Goal: Transaction & Acquisition: Purchase product/service

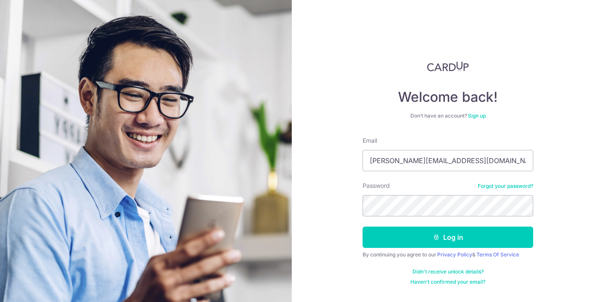
type input "[PERSON_NAME][EMAIL_ADDRESS][DOMAIN_NAME]"
click at [362, 227] on button "Log in" at bounding box center [447, 237] width 171 height 21
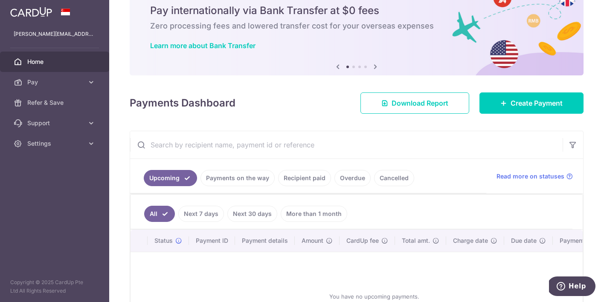
scroll to position [114, 0]
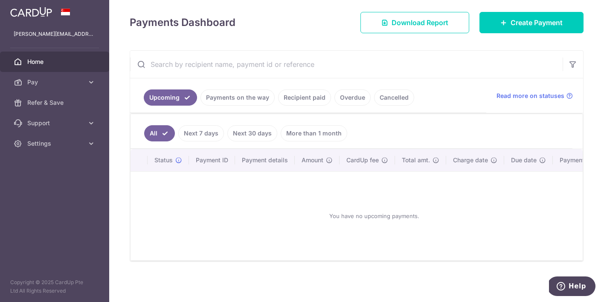
click at [255, 96] on link "Payments on the way" at bounding box center [237, 98] width 74 height 16
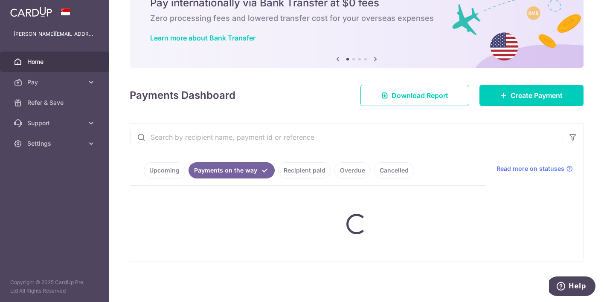
scroll to position [78, 0]
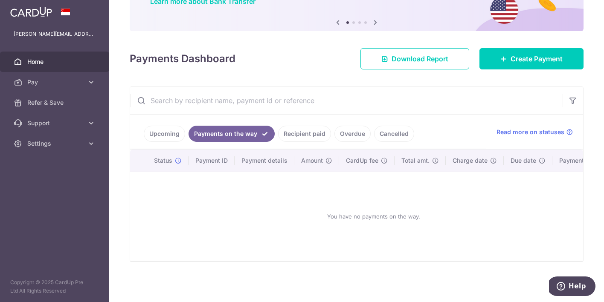
click at [289, 126] on link "Recipient paid" at bounding box center [304, 134] width 53 height 16
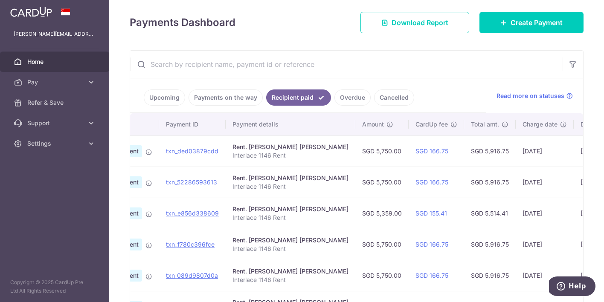
scroll to position [0, 0]
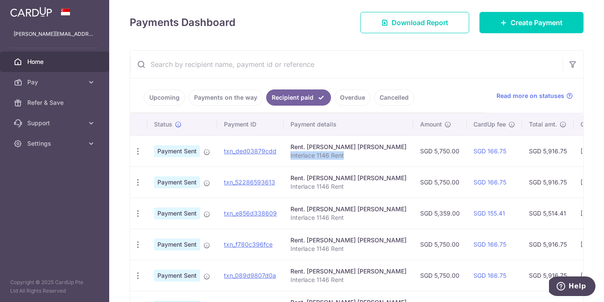
drag, startPoint x: 344, startPoint y: 155, endPoint x: 286, endPoint y: 155, distance: 57.6
click at [286, 155] on td "Rent. Ivan Teo Yeow Leng Interlace 1146 Rent" at bounding box center [348, 151] width 130 height 31
copy p "Interlace 1146 Rent"
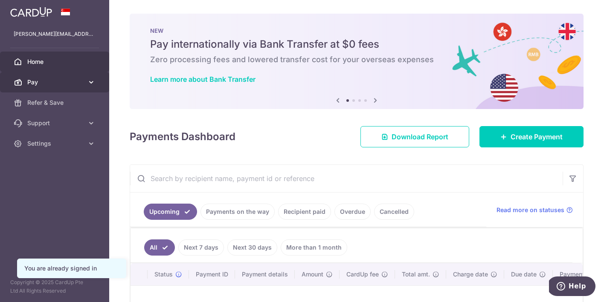
click at [92, 82] on icon at bounding box center [91, 82] width 9 height 9
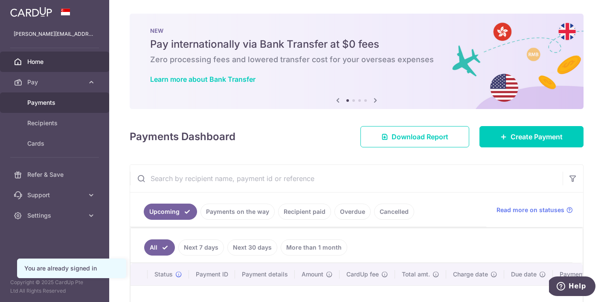
click at [66, 105] on span "Payments" at bounding box center [55, 102] width 56 height 9
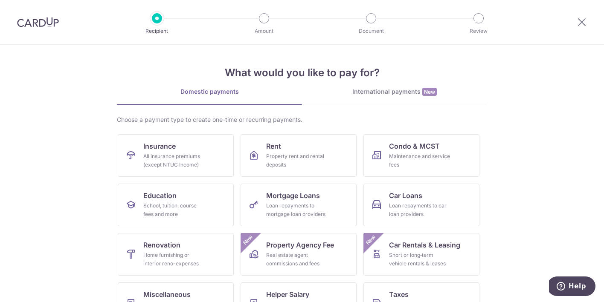
click at [39, 17] on img at bounding box center [38, 22] width 42 height 10
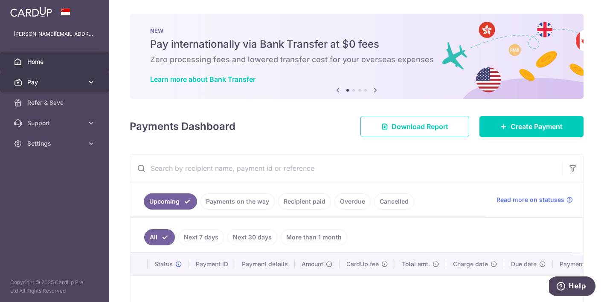
click at [58, 83] on span "Pay" at bounding box center [55, 82] width 56 height 9
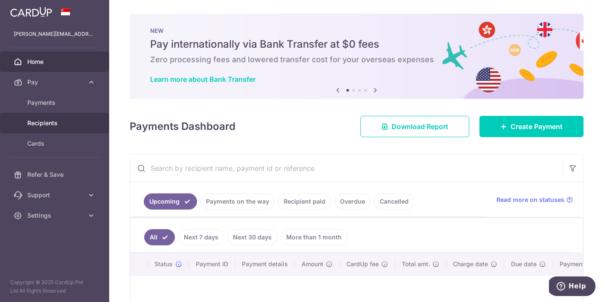
click at [47, 120] on span "Recipients" at bounding box center [55, 123] width 56 height 9
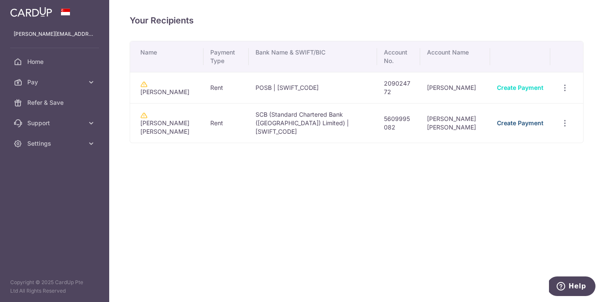
click at [534, 121] on link "Create Payment" at bounding box center [520, 122] width 46 height 7
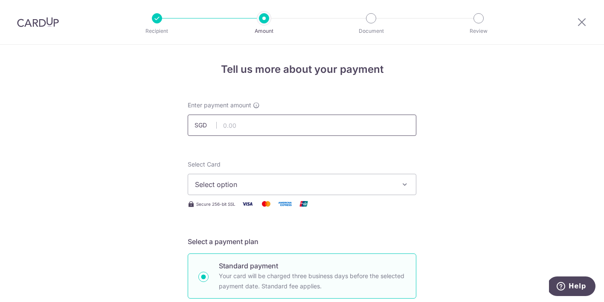
click at [338, 121] on input "text" at bounding box center [302, 125] width 229 height 21
type input "5,750.00"
click at [219, 176] on button "Select option" at bounding box center [302, 184] width 229 height 21
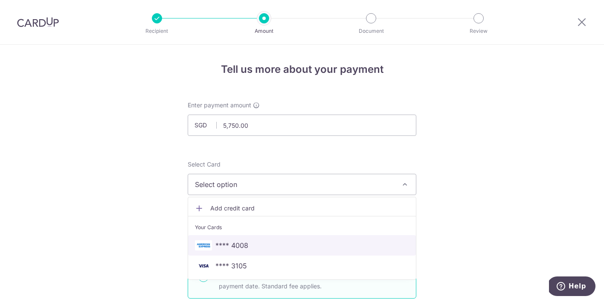
click at [229, 242] on span "**** 4008" at bounding box center [231, 245] width 33 height 10
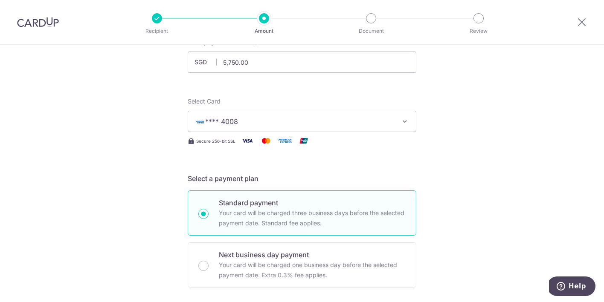
scroll to position [66, 0]
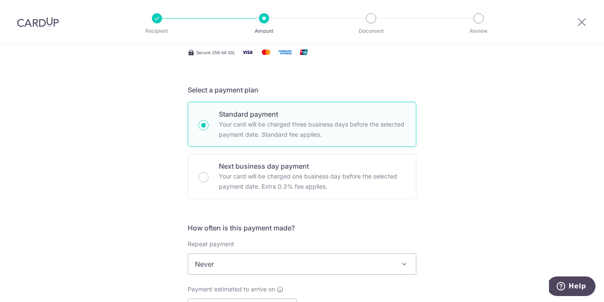
scroll to position [162, 0]
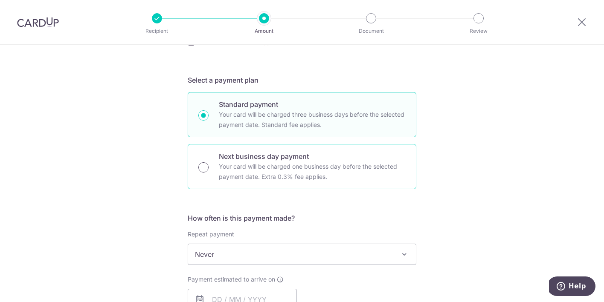
click at [205, 168] on input "Next business day payment Your card will be charged one business day before the…" at bounding box center [203, 167] width 10 height 10
radio input "true"
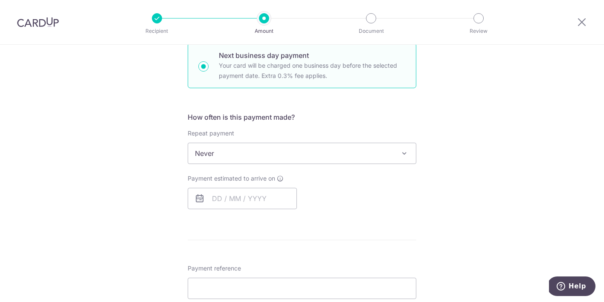
scroll to position [266, 0]
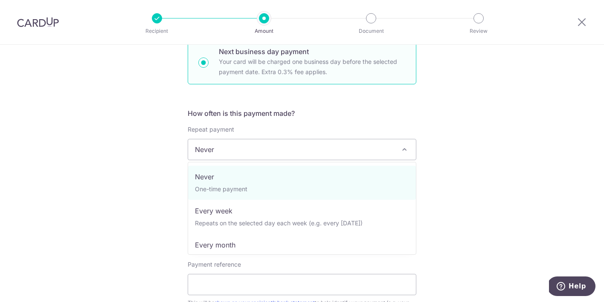
click at [210, 145] on span "Never" at bounding box center [302, 149] width 228 height 20
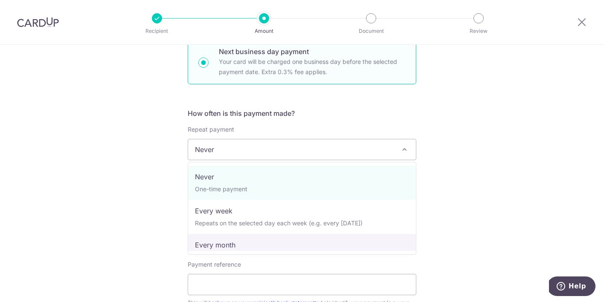
select select "3"
type input "04/08/2026"
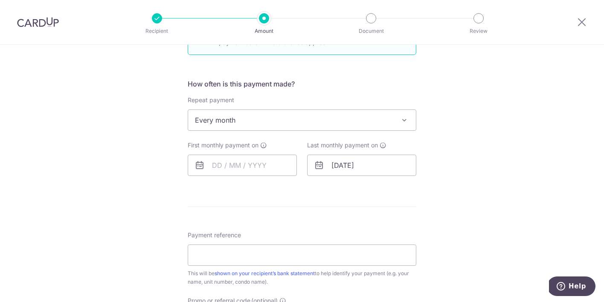
scroll to position [296, 0]
click at [220, 164] on input "text" at bounding box center [242, 164] width 109 height 21
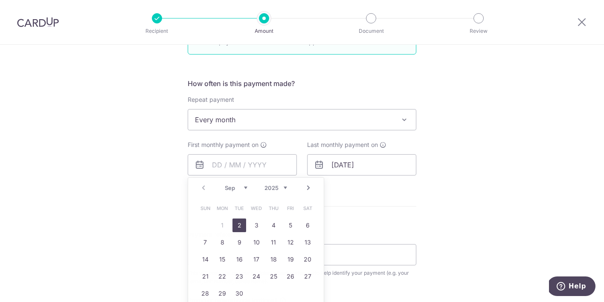
click at [176, 201] on div "Tell us more about your payment Enter payment amount SGD 5,750.00 5750.00 Selec…" at bounding box center [302, 148] width 604 height 801
click at [219, 166] on input "text" at bounding box center [242, 164] width 109 height 21
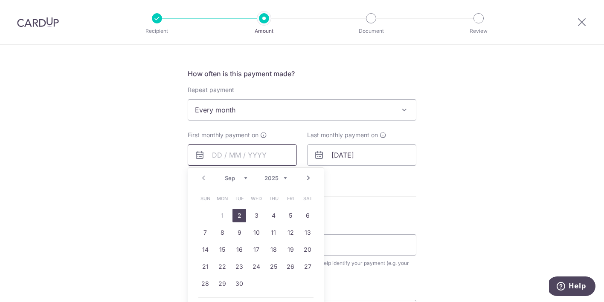
scroll to position [307, 0]
click at [204, 179] on div "Prev Next Sep Oct Nov Dec 2025 2026 2027 2028 2029 2030 2031 2032 2033 2034 2035" at bounding box center [256, 177] width 136 height 20
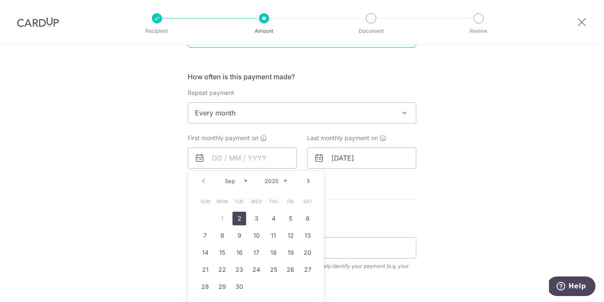
scroll to position [304, 0]
click at [338, 194] on form "Enter payment amount SGD 5,750.00 5750.00 Select Card **** 4008 Add credit card…" at bounding box center [302, 149] width 229 height 704
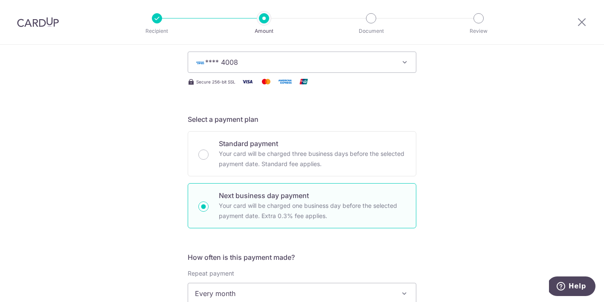
scroll to position [0, 0]
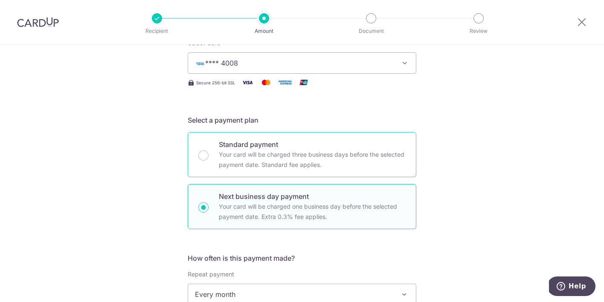
click at [212, 150] on div "Standard payment Your card will be charged three business days before the selec…" at bounding box center [302, 154] width 229 height 45
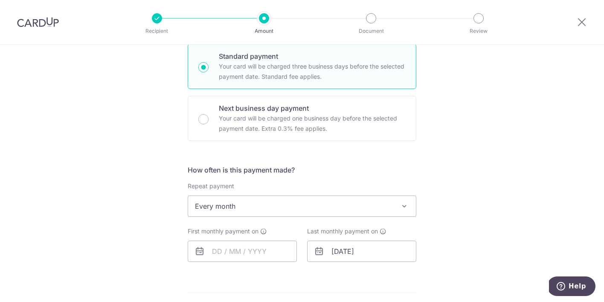
scroll to position [220, 0]
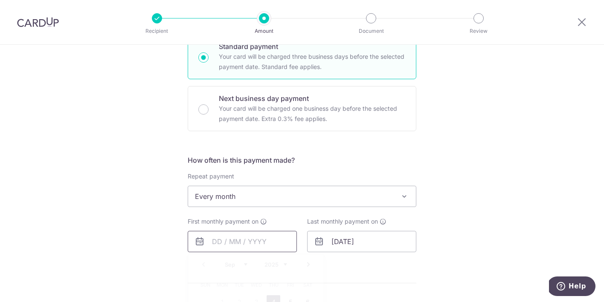
click at [226, 243] on input "text" at bounding box center [242, 241] width 109 height 21
click at [159, 205] on div "Tell us more about your payment Enter payment amount SGD 5,750.00 5750.00 Selec…" at bounding box center [302, 225] width 604 height 801
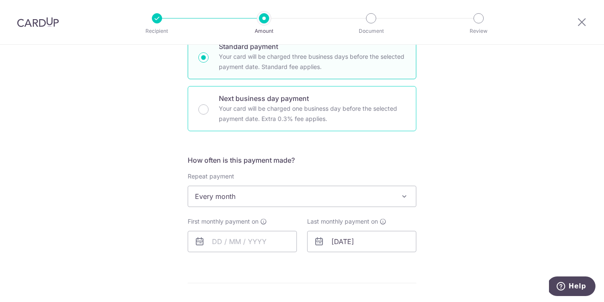
click at [212, 123] on div "Next business day payment Your card will be charged one business day before the…" at bounding box center [302, 108] width 229 height 45
radio input "false"
radio input "true"
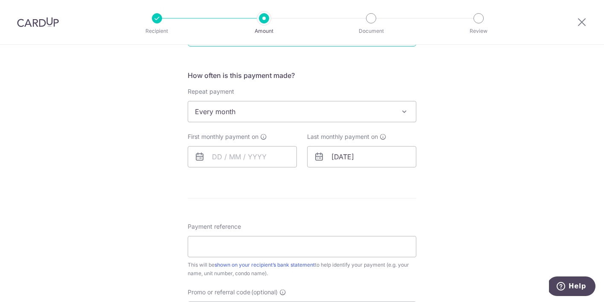
scroll to position [306, 0]
click at [219, 158] on input "text" at bounding box center [242, 155] width 109 height 21
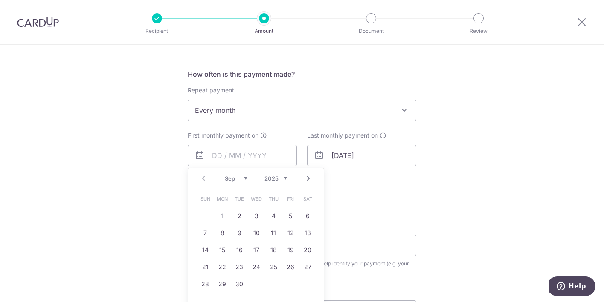
click at [221, 217] on table "Sun Mon Tue Wed Thu Fri Sat 1 2 3 4 5 6 7 8 9 10 11 12 13 14 15 16 17 18 19 20 …" at bounding box center [256, 242] width 119 height 102
click at [245, 216] on link "2" at bounding box center [239, 216] width 14 height 14
type input "[DATE]"
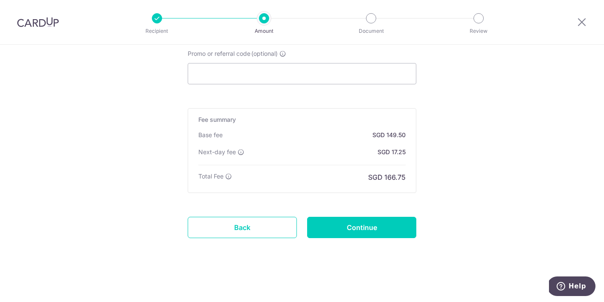
scroll to position [592, 0]
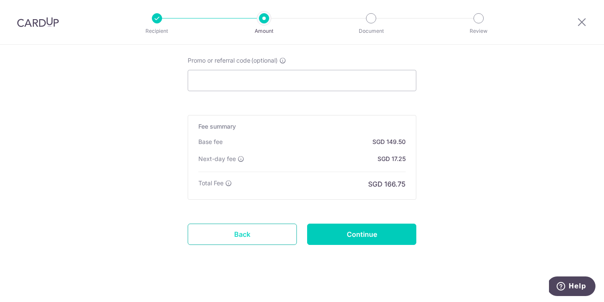
click at [236, 234] on link "Back" at bounding box center [242, 234] width 109 height 21
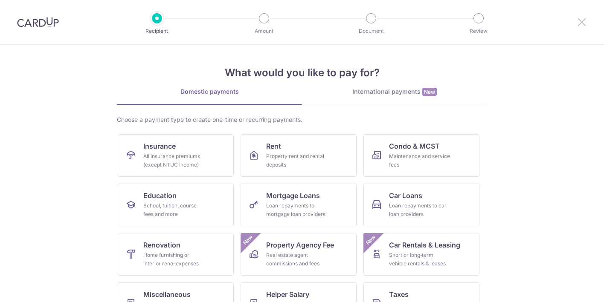
click at [581, 20] on icon at bounding box center [581, 22] width 10 height 11
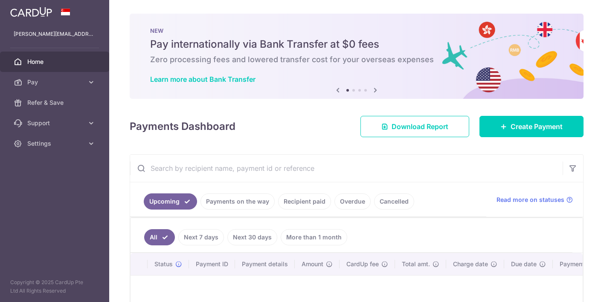
scroll to position [104, 0]
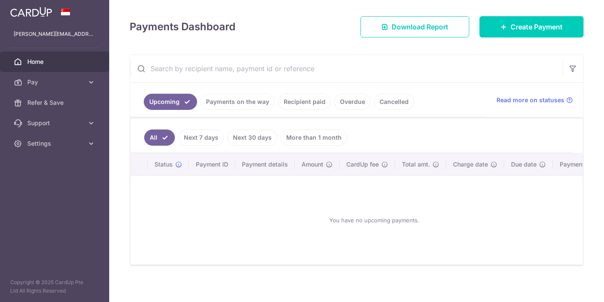
click at [316, 138] on link "More than 1 month" at bounding box center [314, 138] width 67 height 16
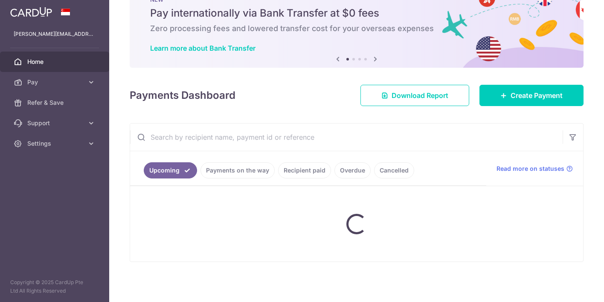
scroll to position [100, 0]
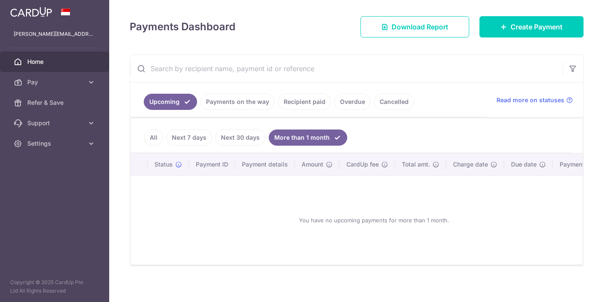
click at [247, 139] on link "Next 30 days" at bounding box center [240, 138] width 50 height 16
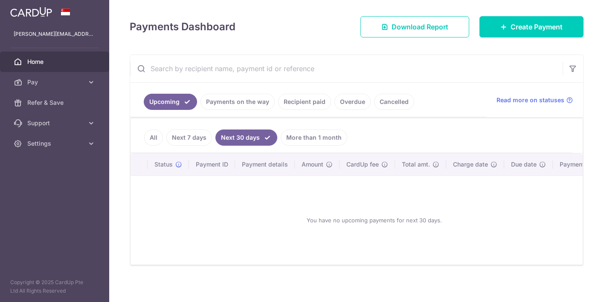
click at [241, 98] on link "Payments on the way" at bounding box center [237, 102] width 74 height 16
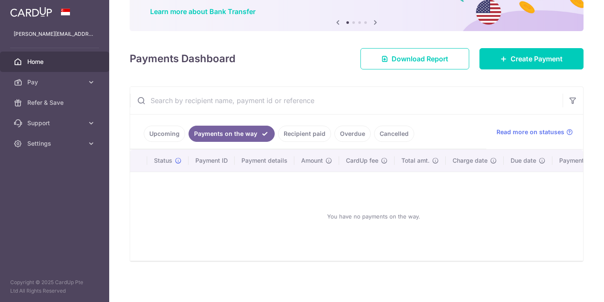
scroll to position [68, 0]
click at [308, 134] on link "Recipient paid" at bounding box center [304, 134] width 53 height 16
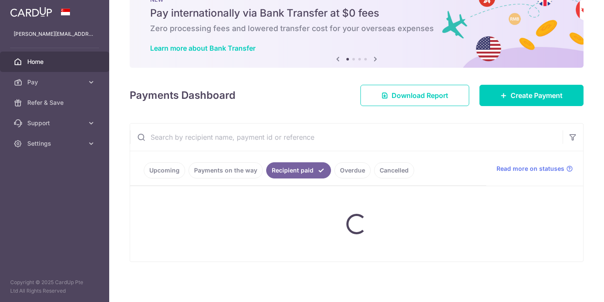
scroll to position [100, 0]
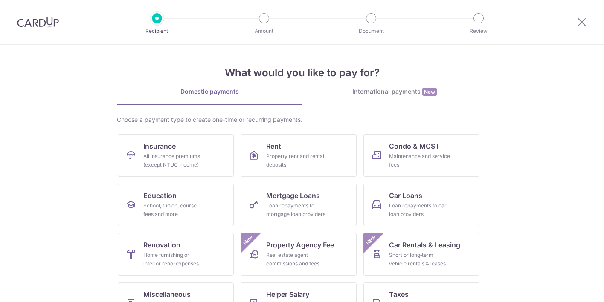
click at [52, 34] on div at bounding box center [38, 22] width 76 height 44
click at [40, 20] on img at bounding box center [38, 22] width 42 height 10
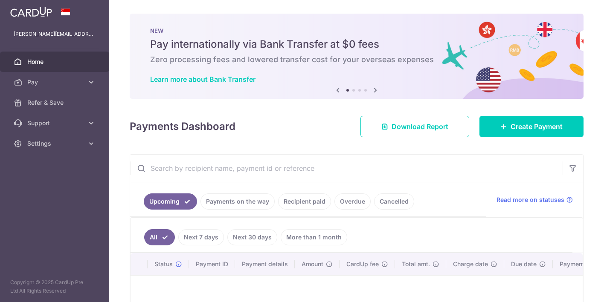
click at [292, 200] on link "Recipient paid" at bounding box center [304, 202] width 53 height 16
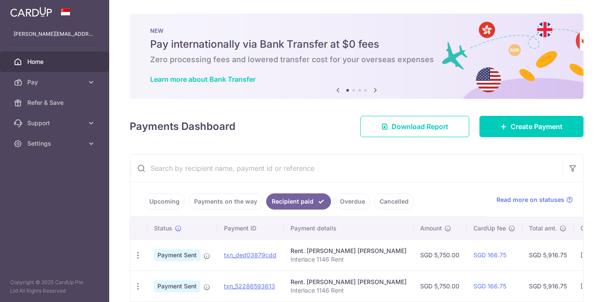
click at [377, 91] on icon at bounding box center [375, 90] width 10 height 11
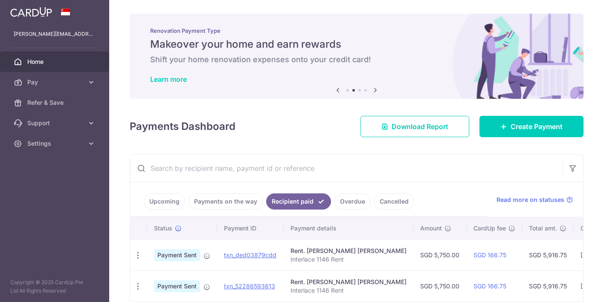
click at [377, 91] on icon at bounding box center [375, 90] width 10 height 11
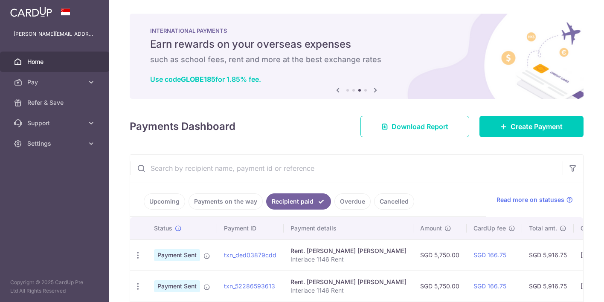
click at [377, 91] on icon at bounding box center [375, 90] width 10 height 11
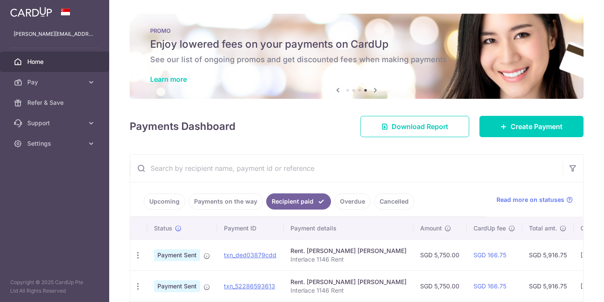
click at [337, 89] on icon at bounding box center [338, 90] width 10 height 11
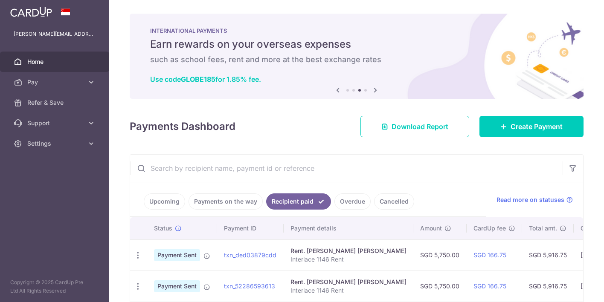
click at [337, 89] on icon at bounding box center [338, 90] width 10 height 11
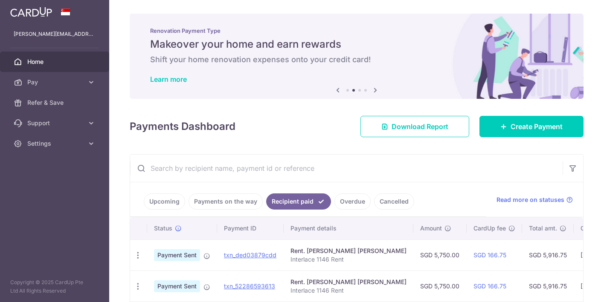
click at [337, 89] on icon at bounding box center [338, 90] width 10 height 11
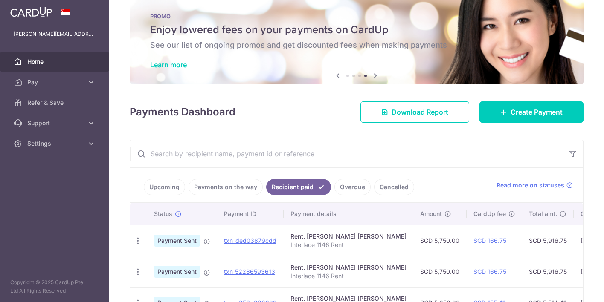
scroll to position [17, 0]
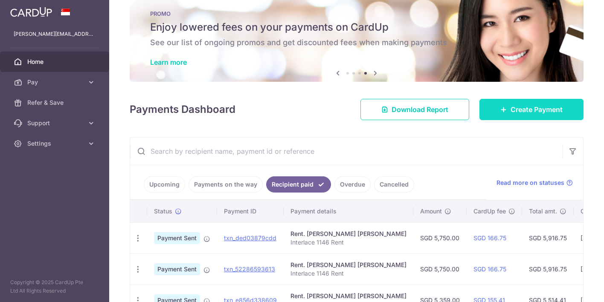
click at [487, 108] on link "Create Payment" at bounding box center [531, 109] width 104 height 21
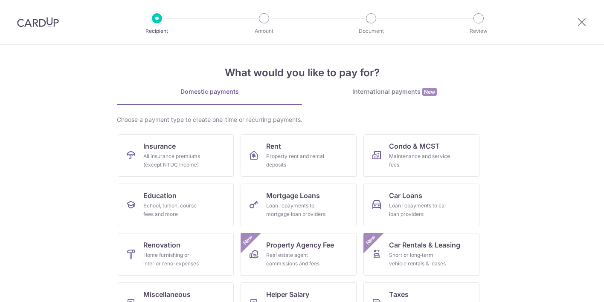
click at [55, 19] on img at bounding box center [38, 22] width 42 height 10
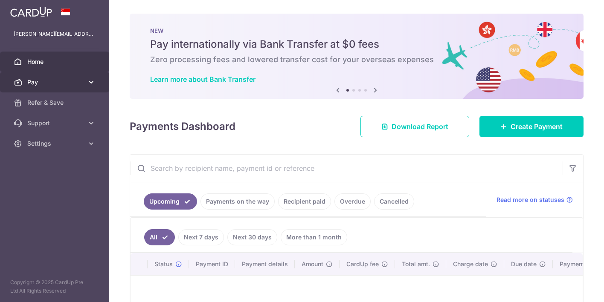
click at [64, 85] on span "Pay" at bounding box center [55, 82] width 56 height 9
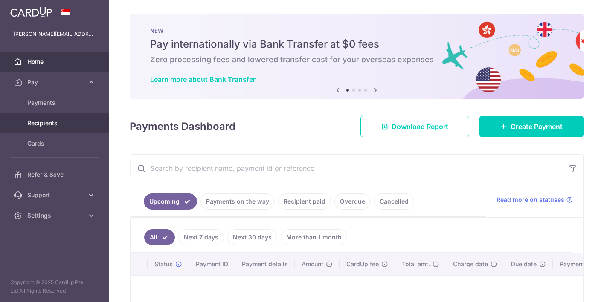
click at [63, 119] on span "Recipients" at bounding box center [55, 123] width 56 height 9
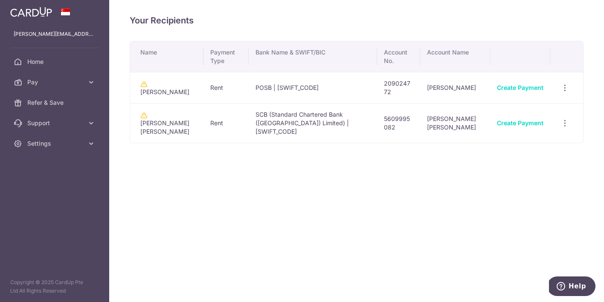
click at [220, 121] on td "Rent" at bounding box center [225, 123] width 45 height 40
click at [570, 123] on div "View/Edit Linked Payments" at bounding box center [565, 124] width 16 height 16
click at [566, 121] on icon "button" at bounding box center [564, 123] width 9 height 9
click at [545, 136] on link "View/Edit" at bounding box center [527, 146] width 89 height 20
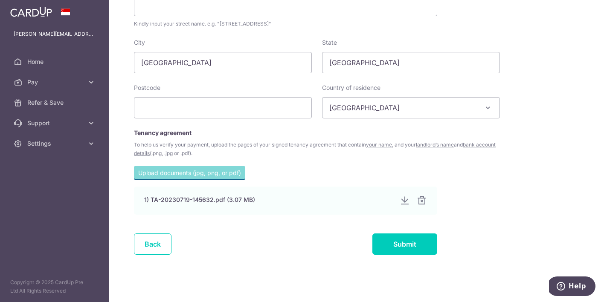
scroll to position [440, 0]
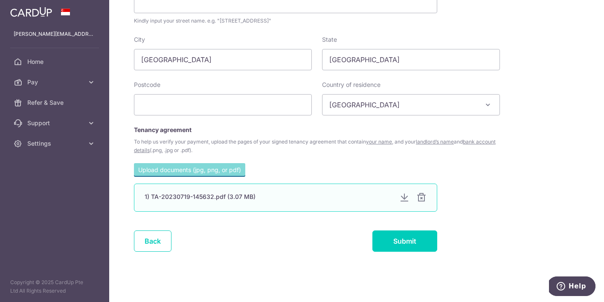
click at [243, 198] on div "1) TA-20230719-145632.pdf (3.07 MB)" at bounding box center [269, 197] width 248 height 9
click at [404, 198] on div at bounding box center [404, 198] width 10 height 10
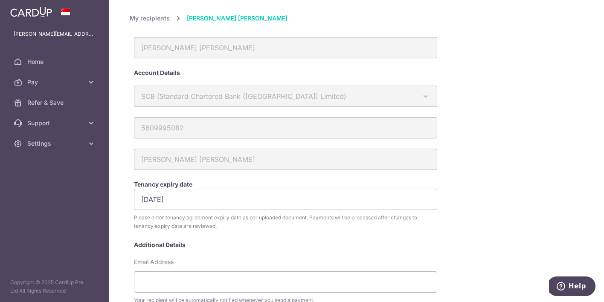
scroll to position [0, 0]
click at [88, 61] on link "Home" at bounding box center [54, 62] width 109 height 20
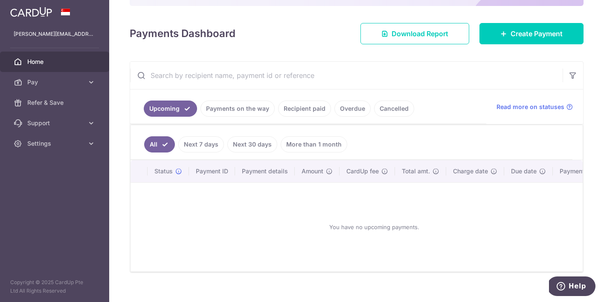
scroll to position [104, 0]
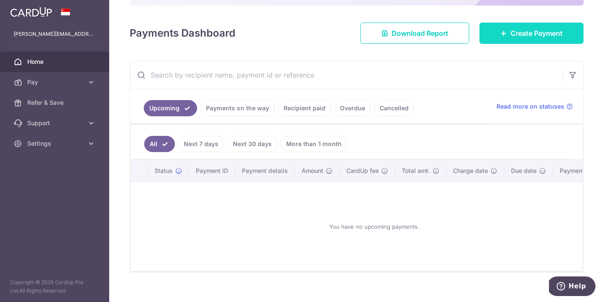
click at [506, 38] on link "Create Payment" at bounding box center [531, 33] width 104 height 21
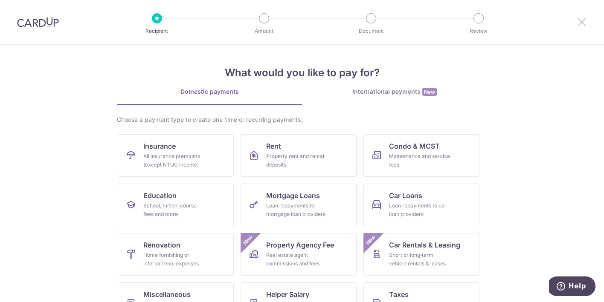
click at [584, 24] on icon at bounding box center [581, 22] width 10 height 11
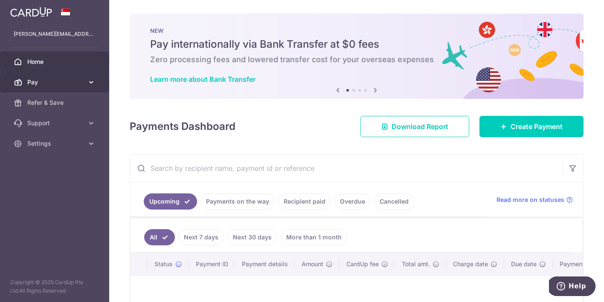
click at [95, 84] on icon at bounding box center [91, 82] width 9 height 9
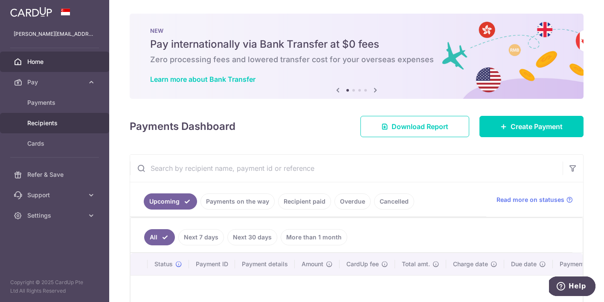
click at [63, 124] on span "Recipients" at bounding box center [55, 123] width 56 height 9
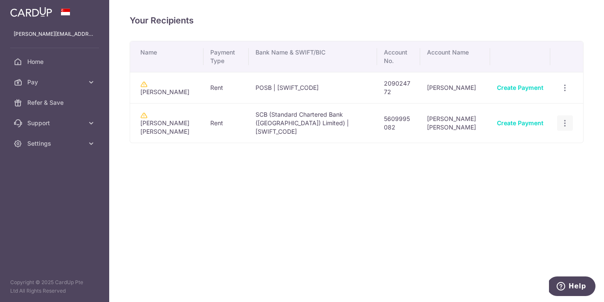
click at [564, 121] on icon "button" at bounding box center [564, 123] width 9 height 9
click at [516, 163] on span "Linked Payments" at bounding box center [534, 167] width 55 height 9
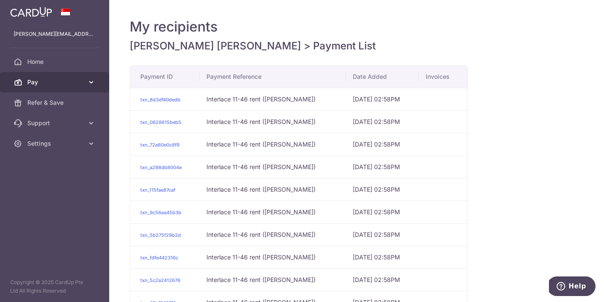
click at [76, 83] on span "Pay" at bounding box center [55, 82] width 56 height 9
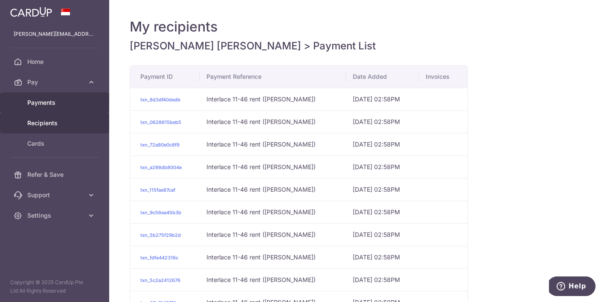
click at [67, 107] on span "Payments" at bounding box center [55, 102] width 56 height 9
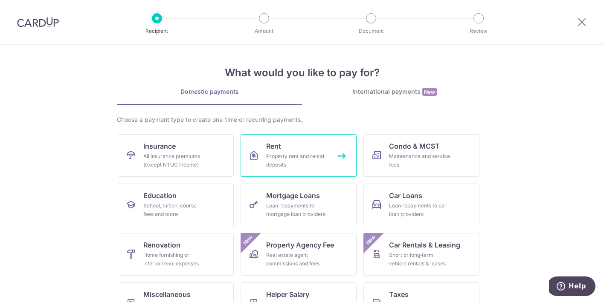
click at [265, 150] on link "Rent Property rent and rental deposits" at bounding box center [298, 155] width 116 height 43
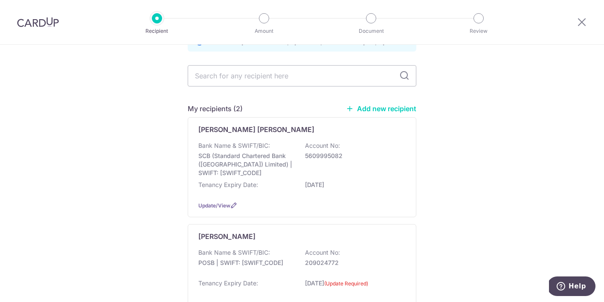
scroll to position [53, 0]
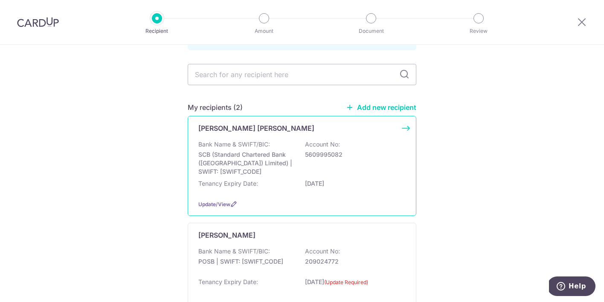
click at [236, 139] on div "[PERSON_NAME] [PERSON_NAME] Bank Name & SWIFT/BIC: SCB (Standard Chartered Bank…" at bounding box center [302, 166] width 229 height 100
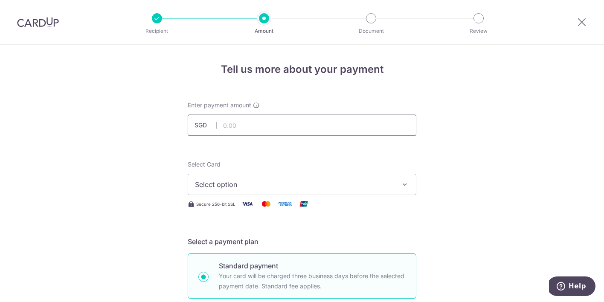
click at [231, 121] on input "text" at bounding box center [302, 125] width 229 height 21
type input "5,750.00"
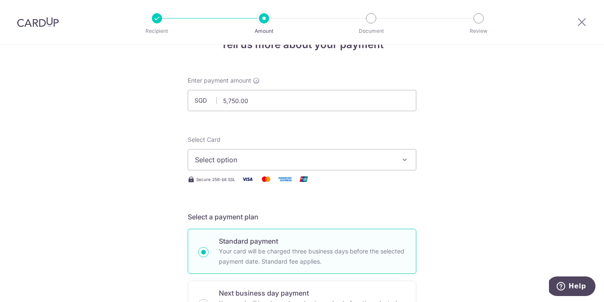
scroll to position [37, 0]
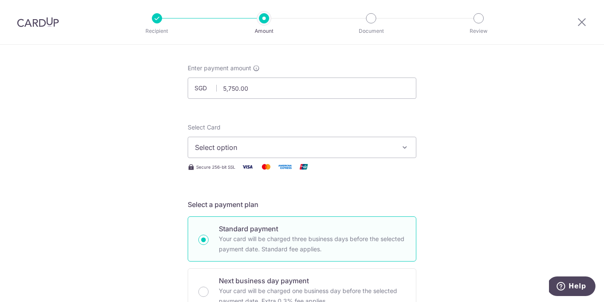
click at [231, 144] on span "Select option" at bounding box center [294, 147] width 199 height 10
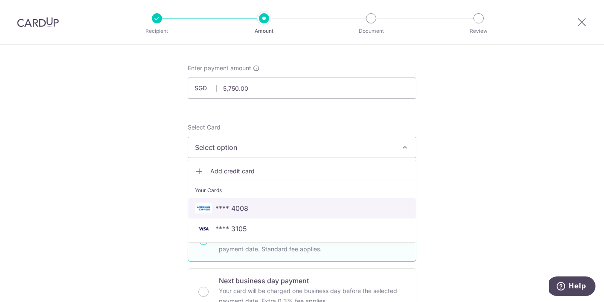
click at [235, 206] on span "**** 4008" at bounding box center [231, 208] width 33 height 10
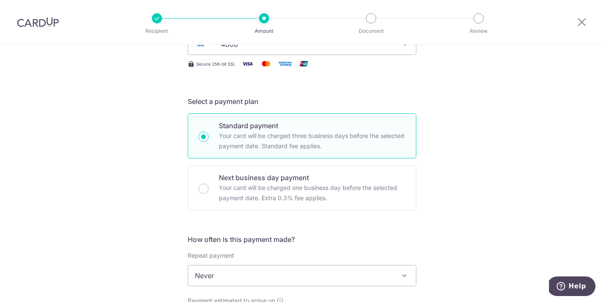
scroll to position [145, 0]
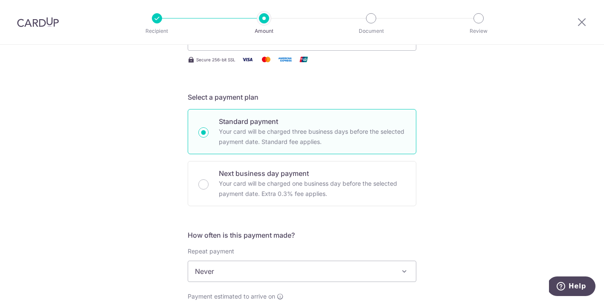
click at [207, 132] on input "Standard payment Your card will be charged three business days before the selec…" at bounding box center [203, 132] width 10 height 10
radio input "true"
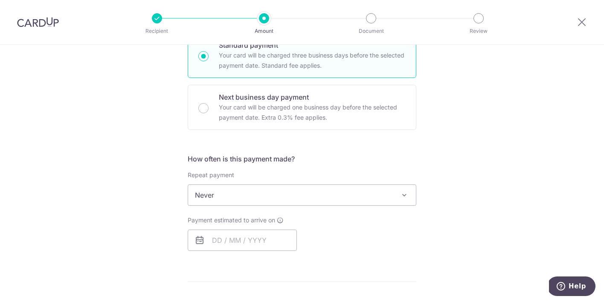
scroll to position [220, 0]
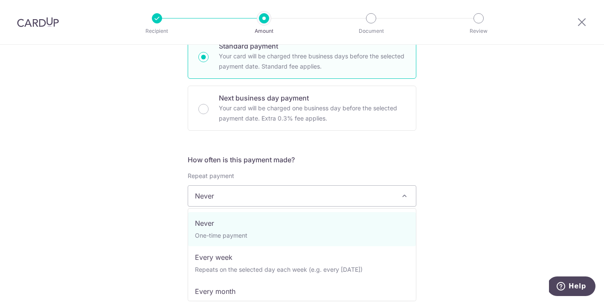
click at [224, 190] on span "Never" at bounding box center [302, 196] width 228 height 20
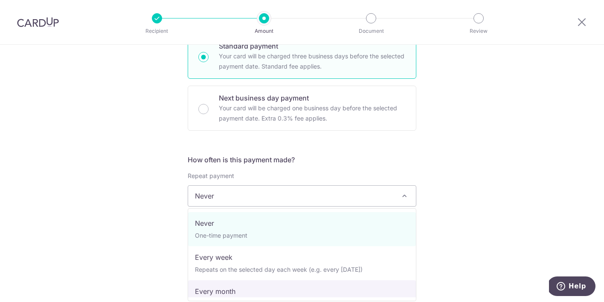
select select "3"
type input "04/08/2026"
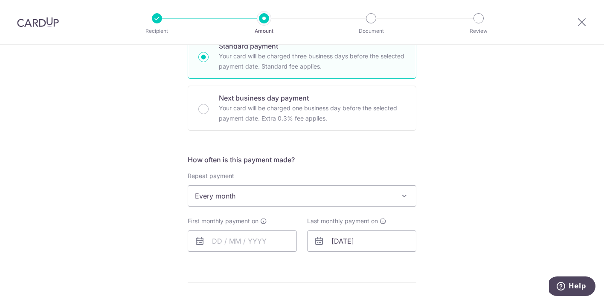
click at [178, 253] on div "Tell us more about your payment Enter payment amount SGD 5,750.00 5750.00 Selec…" at bounding box center [302, 204] width 604 height 759
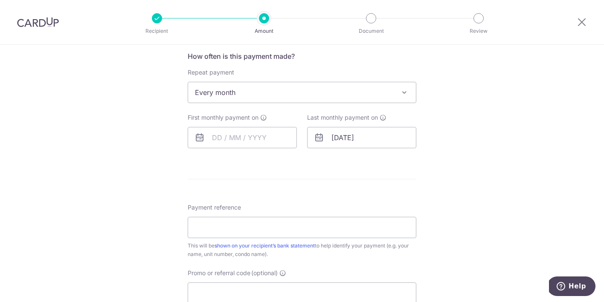
scroll to position [335, 0]
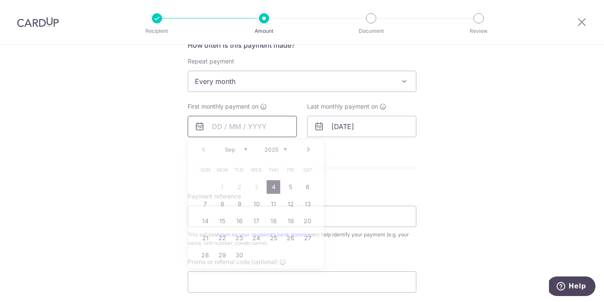
click at [224, 131] on input "text" at bounding box center [242, 126] width 109 height 21
click at [336, 200] on div "Payment reference This will be shown on your recipient’s bank statement to help…" at bounding box center [302, 219] width 229 height 55
click at [257, 131] on input "text" at bounding box center [242, 126] width 109 height 21
click at [222, 240] on link "22" at bounding box center [222, 238] width 14 height 14
type input "22/09/2025"
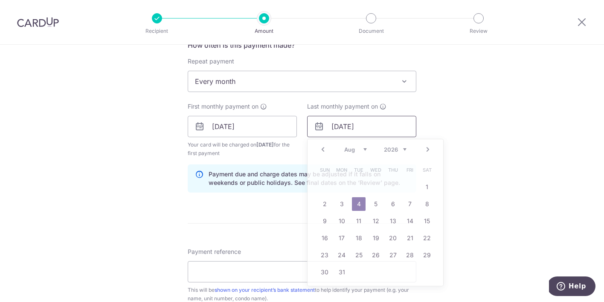
click at [348, 134] on input "04/08/2026" at bounding box center [361, 126] width 109 height 21
click at [321, 153] on link "Prev" at bounding box center [323, 150] width 10 height 10
click at [411, 241] on link "22" at bounding box center [410, 238] width 14 height 14
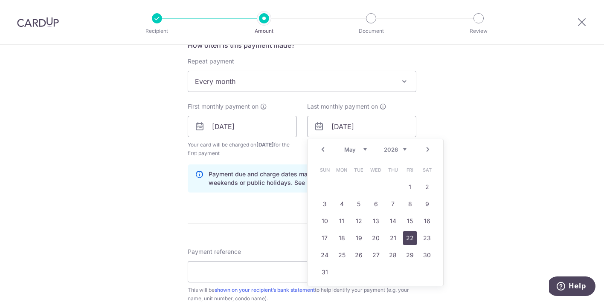
type input "[DATE]"
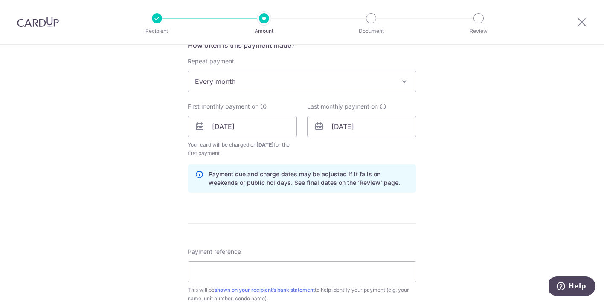
click at [445, 196] on div "Tell us more about your payment Enter payment amount SGD 5,750.00 5750.00 Selec…" at bounding box center [302, 117] width 604 height 815
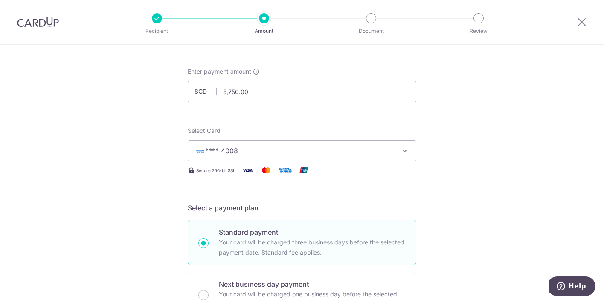
scroll to position [0, 0]
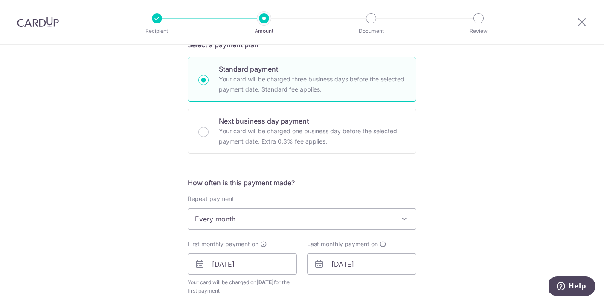
scroll to position [200, 0]
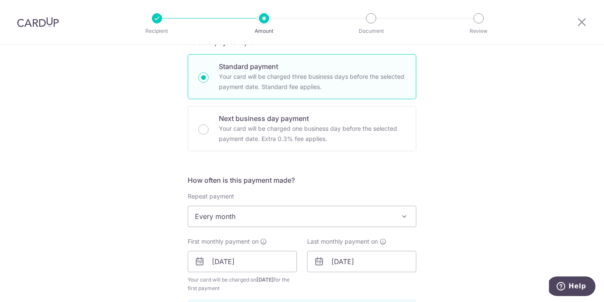
click at [447, 188] on div "Tell us more about your payment Enter payment amount SGD 5,750.00 5750.00 Selec…" at bounding box center [302, 252] width 604 height 815
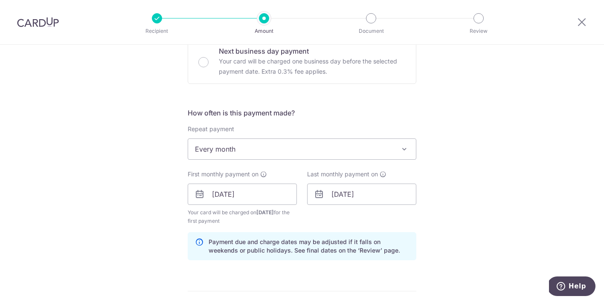
scroll to position [273, 0]
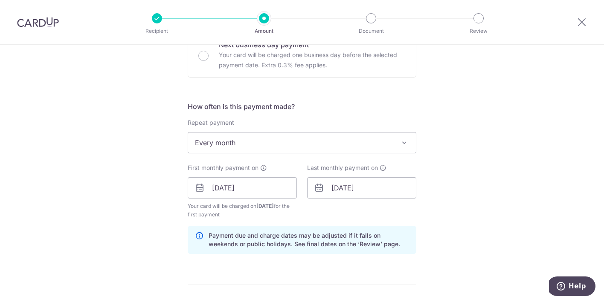
click at [443, 180] on div "Tell us more about your payment Enter payment amount SGD 5,750.00 5750.00 Selec…" at bounding box center [302, 178] width 604 height 815
click at [445, 186] on div "Tell us more about your payment Enter payment amount SGD 5,750.00 5750.00 Selec…" at bounding box center [302, 178] width 604 height 815
click at [446, 191] on div "Tell us more about your payment Enter payment amount SGD 5,750.00 5750.00 Selec…" at bounding box center [302, 178] width 604 height 815
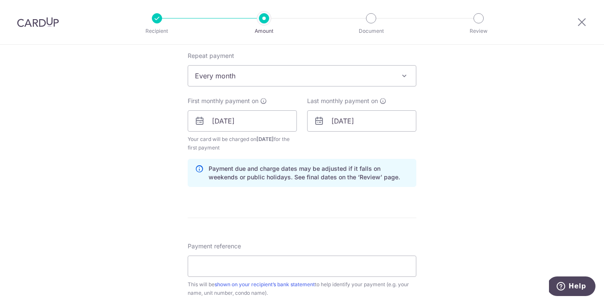
scroll to position [362, 0]
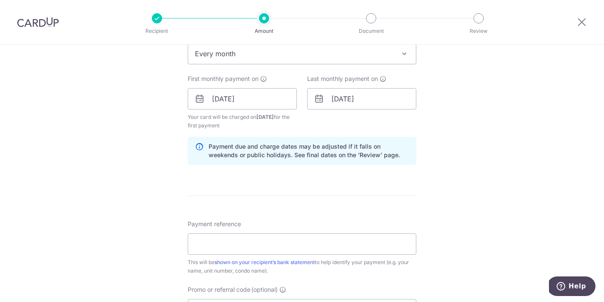
click at [446, 213] on div "Tell us more about your payment Enter payment amount SGD 5,750.00 5750.00 Selec…" at bounding box center [302, 89] width 604 height 815
click at [360, 240] on input "Payment reference" at bounding box center [302, 244] width 229 height 21
click at [451, 245] on div "Tell us more about your payment Enter payment amount SGD 5,750.00 5750.00 Selec…" at bounding box center [302, 89] width 604 height 815
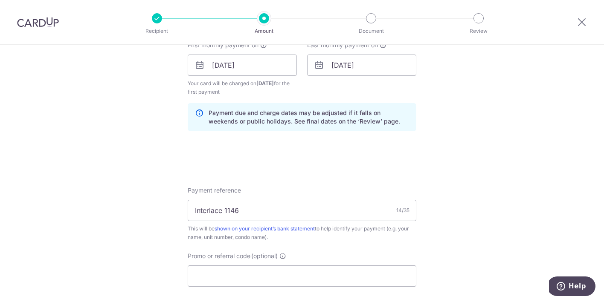
scroll to position [402, 0]
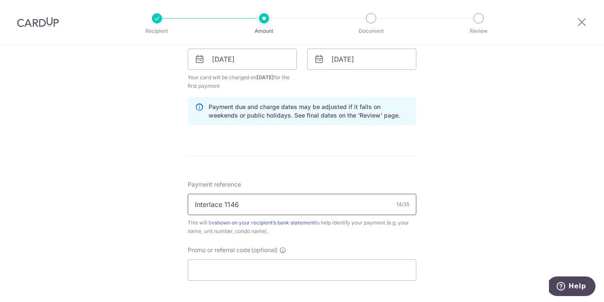
click at [309, 208] on input "Interlace 1146" at bounding box center [302, 204] width 229 height 21
type input "Interlace 1146 Rent"
click at [260, 276] on input "Promo or referral code (optional)" at bounding box center [302, 270] width 229 height 21
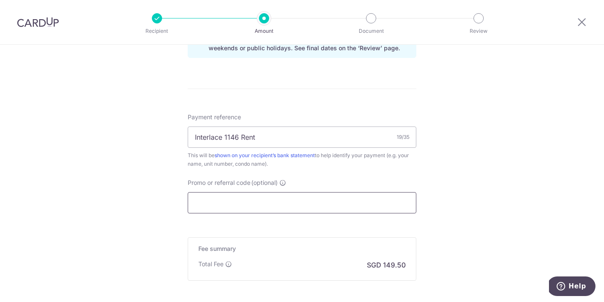
scroll to position [471, 0]
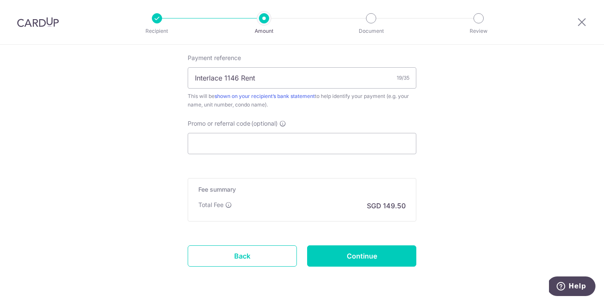
scroll to position [555, 0]
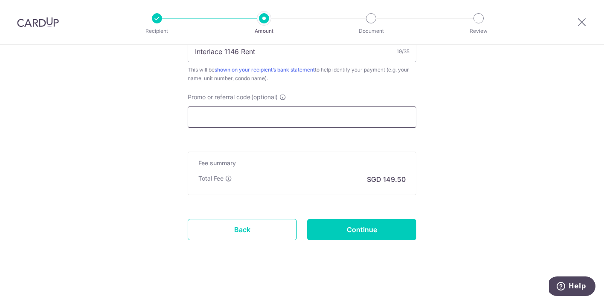
click at [229, 113] on input "Promo or referral code (optional)" at bounding box center [302, 117] width 229 height 21
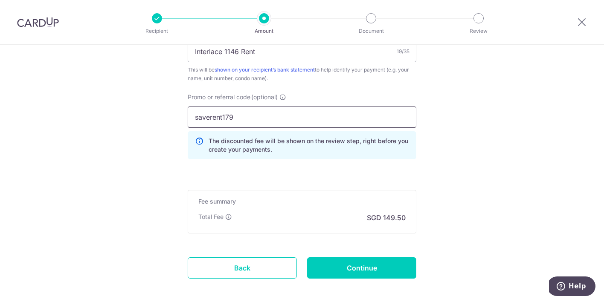
type input "saverent179"
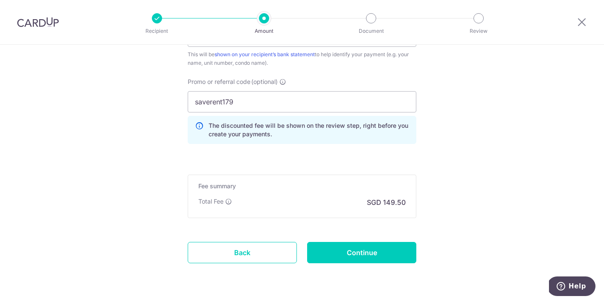
scroll to position [571, 0]
click at [340, 246] on input "Continue" at bounding box center [361, 252] width 109 height 21
type input "Create Schedule"
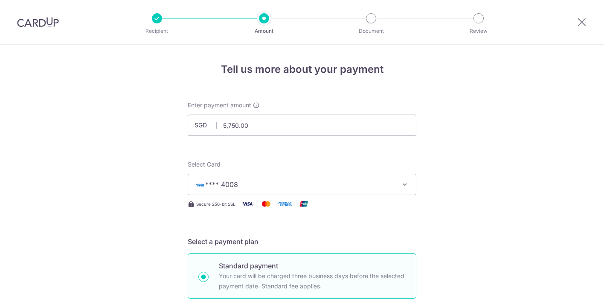
scroll to position [564, 0]
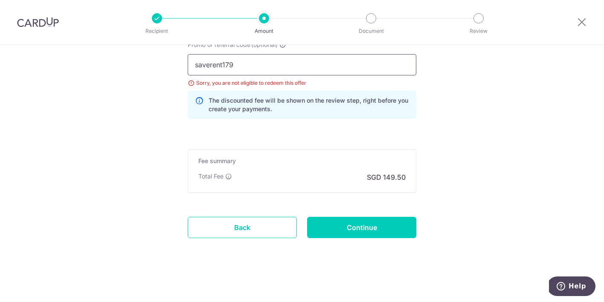
click at [217, 67] on input "saverent179" at bounding box center [302, 64] width 229 height 21
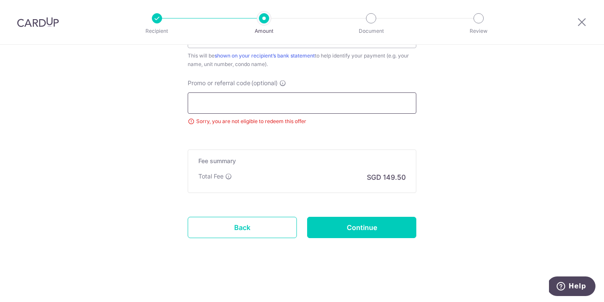
scroll to position [526, 0]
click at [404, 170] on div "Fee summary Base fee $ 149.50 Extend fee Next-day fee Total Fee SGD 149.50" at bounding box center [302, 171] width 229 height 43
click at [364, 225] on input "Continue" at bounding box center [361, 227] width 109 height 21
type input "Update Schedule"
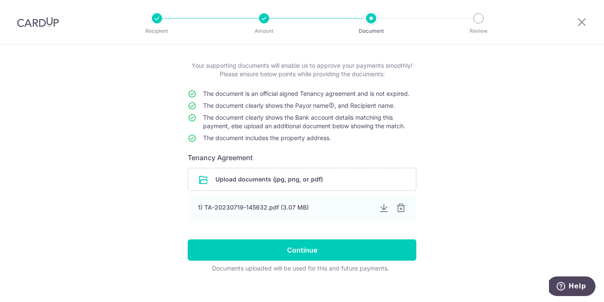
scroll to position [50, 0]
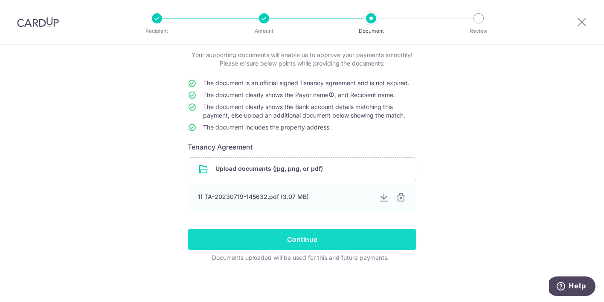
click at [336, 240] on input "Continue" at bounding box center [302, 239] width 229 height 21
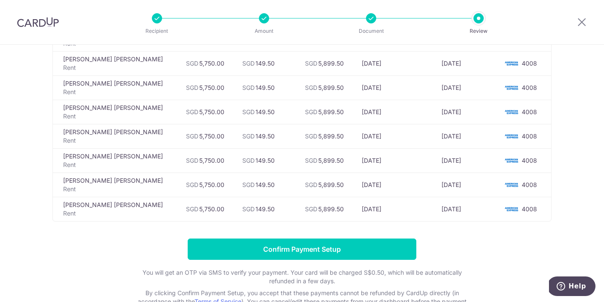
scroll to position [192, 0]
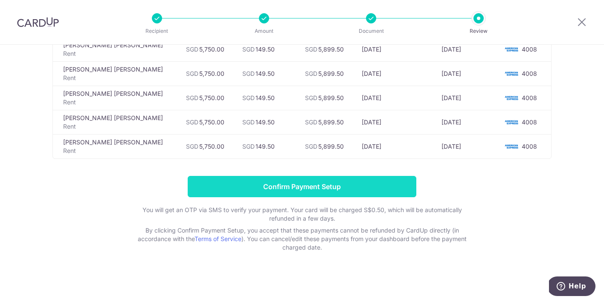
click at [356, 185] on input "Confirm Payment Setup" at bounding box center [302, 186] width 229 height 21
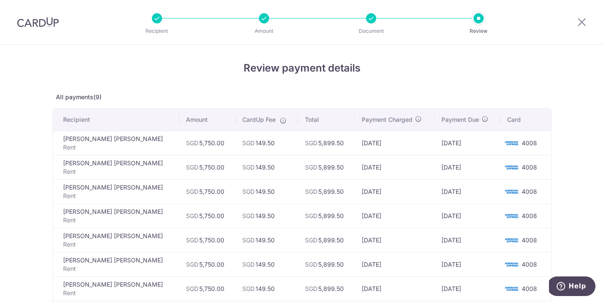
scroll to position [0, 0]
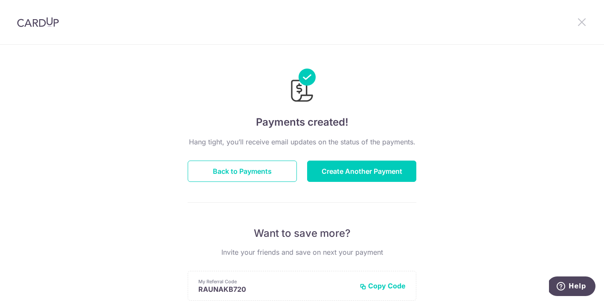
click at [583, 21] on icon at bounding box center [581, 22] width 10 height 11
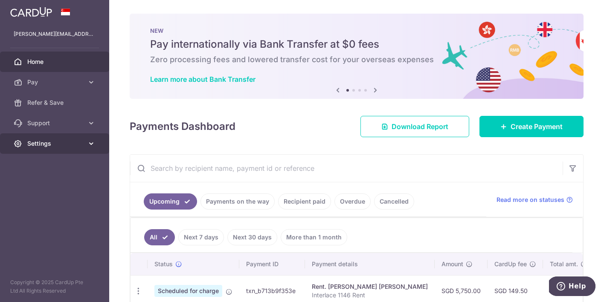
click at [85, 152] on link "Settings" at bounding box center [54, 143] width 109 height 20
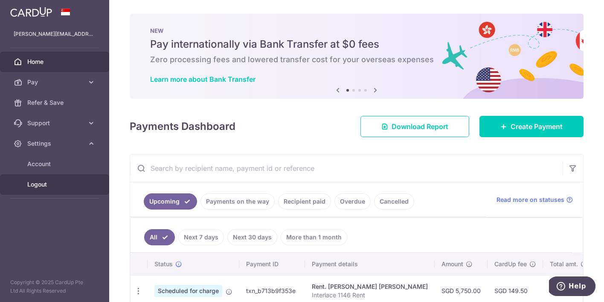
click at [64, 182] on span "Logout" at bounding box center [55, 184] width 56 height 9
